Goal: Obtain resource: Download file/media

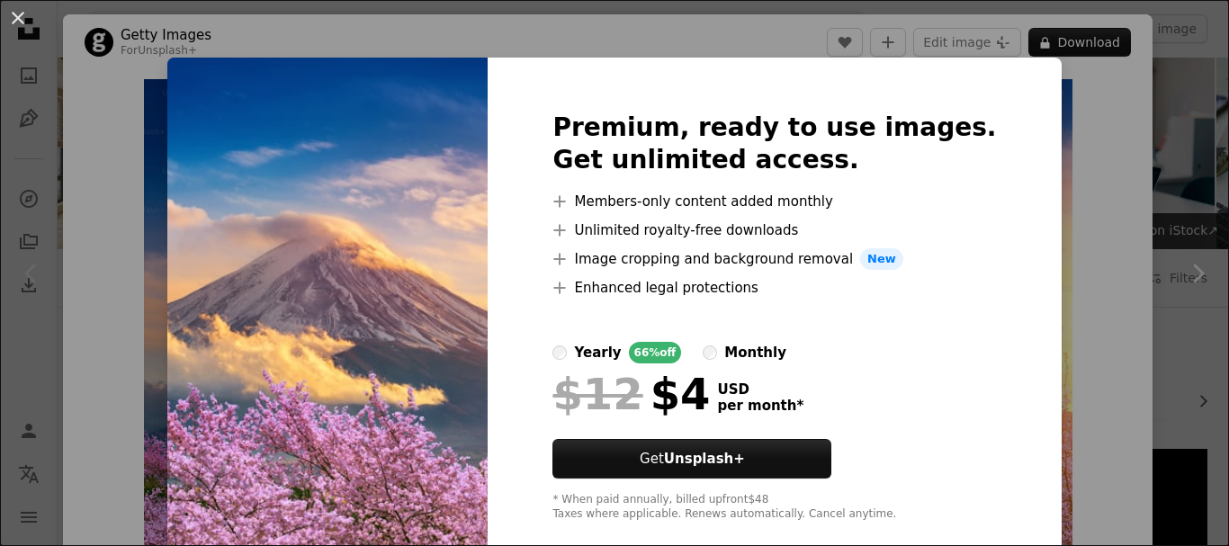
click at [1064, 269] on div "An X shape Premium, ready to use images. Get unlimited access. A plus sign Memb…" at bounding box center [614, 273] width 1229 height 546
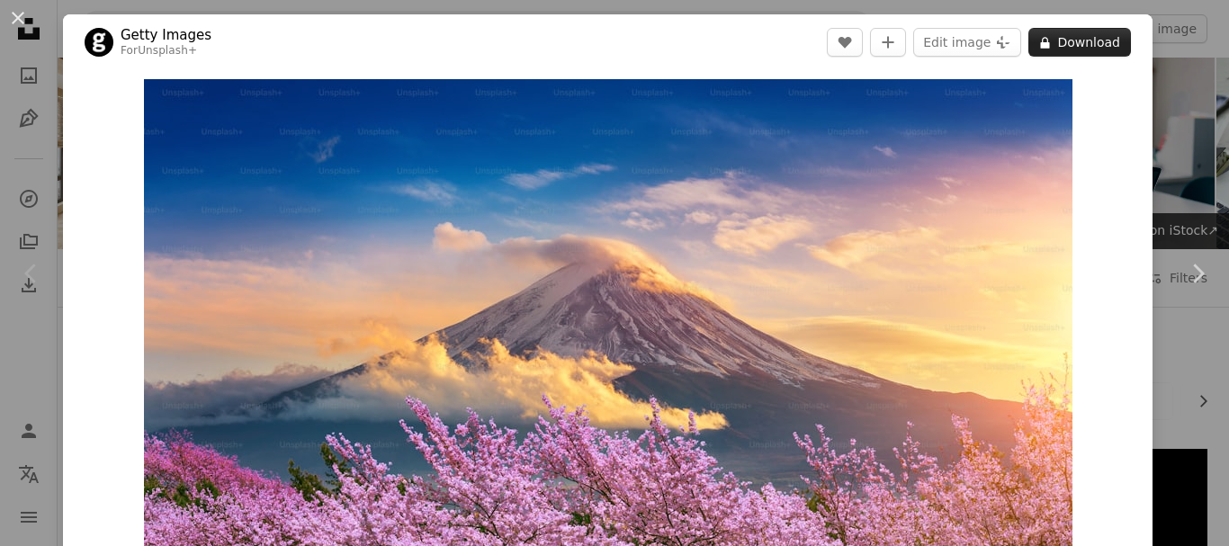
click at [1064, 46] on button "A lock Download" at bounding box center [1080, 42] width 103 height 29
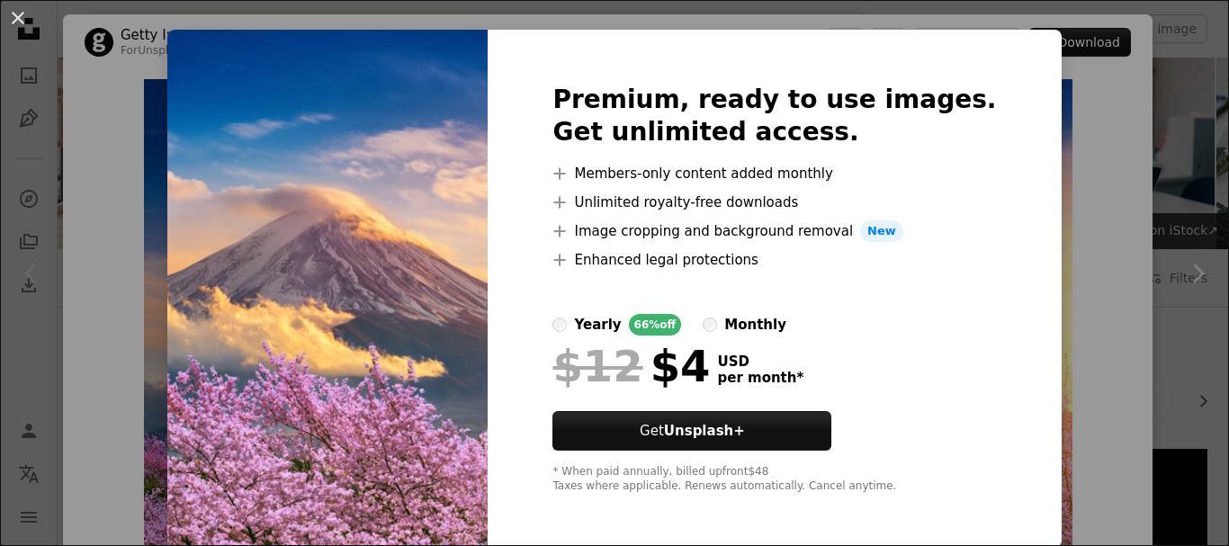
scroll to position [31, 0]
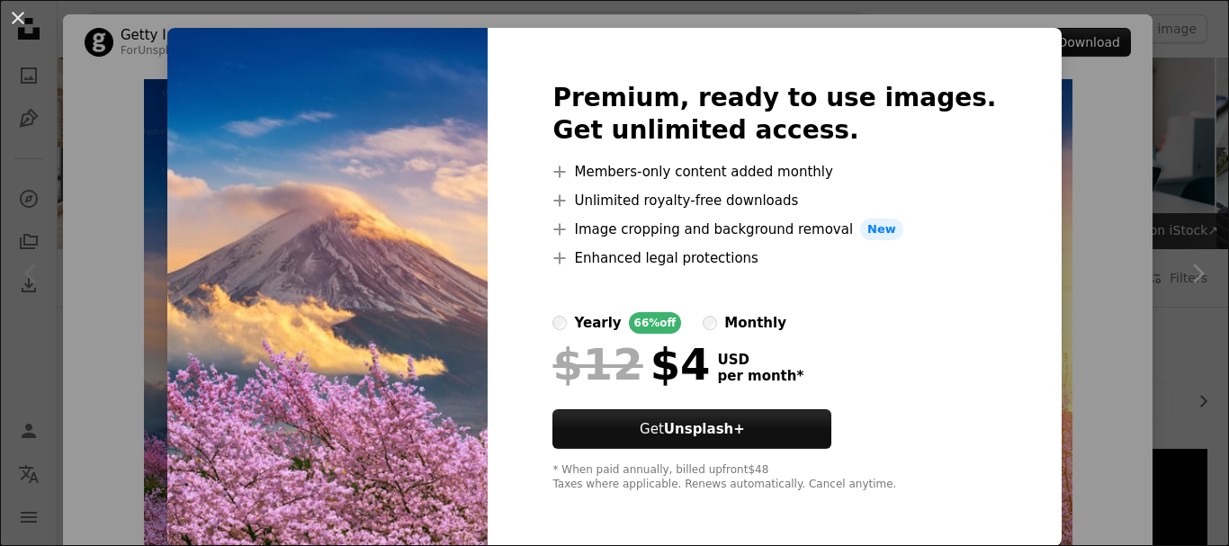
click at [1113, 172] on div "An X shape Premium, ready to use images. Get unlimited access. A plus sign Memb…" at bounding box center [614, 273] width 1229 height 546
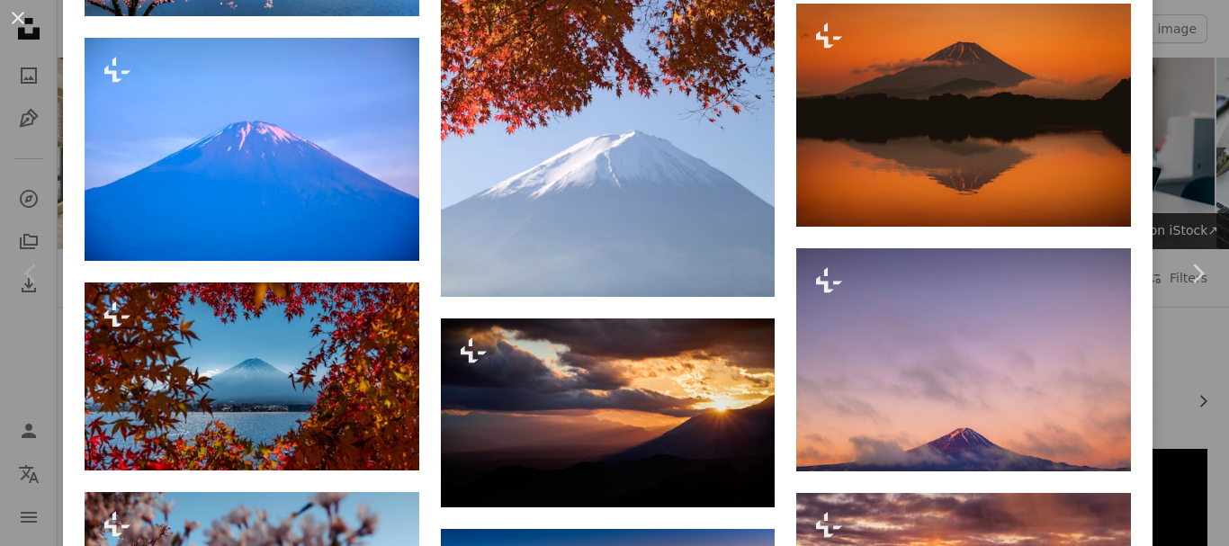
scroll to position [1350, 0]
